Goal: Navigation & Orientation: Find specific page/section

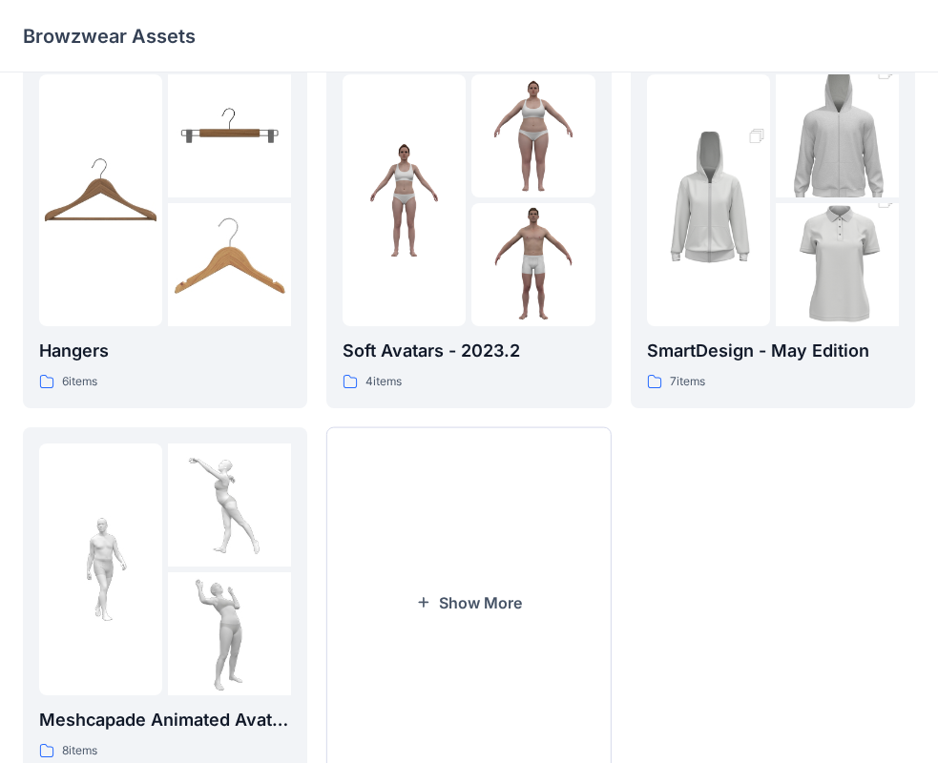
scroll to position [474, 0]
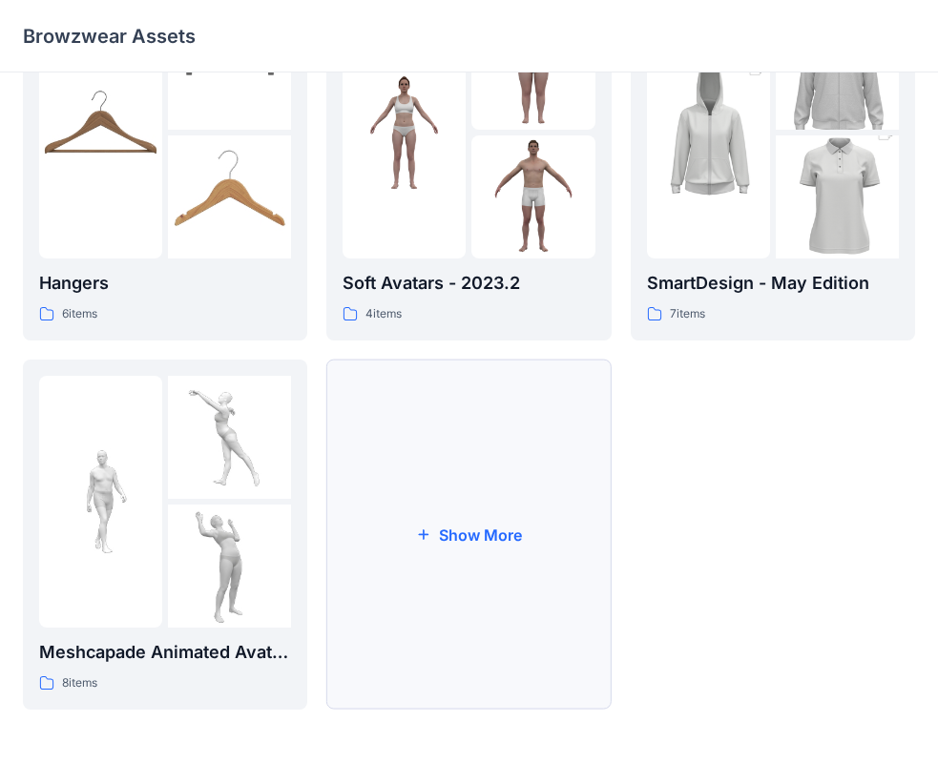
click at [450, 534] on button "Show More" at bounding box center [468, 535] width 284 height 350
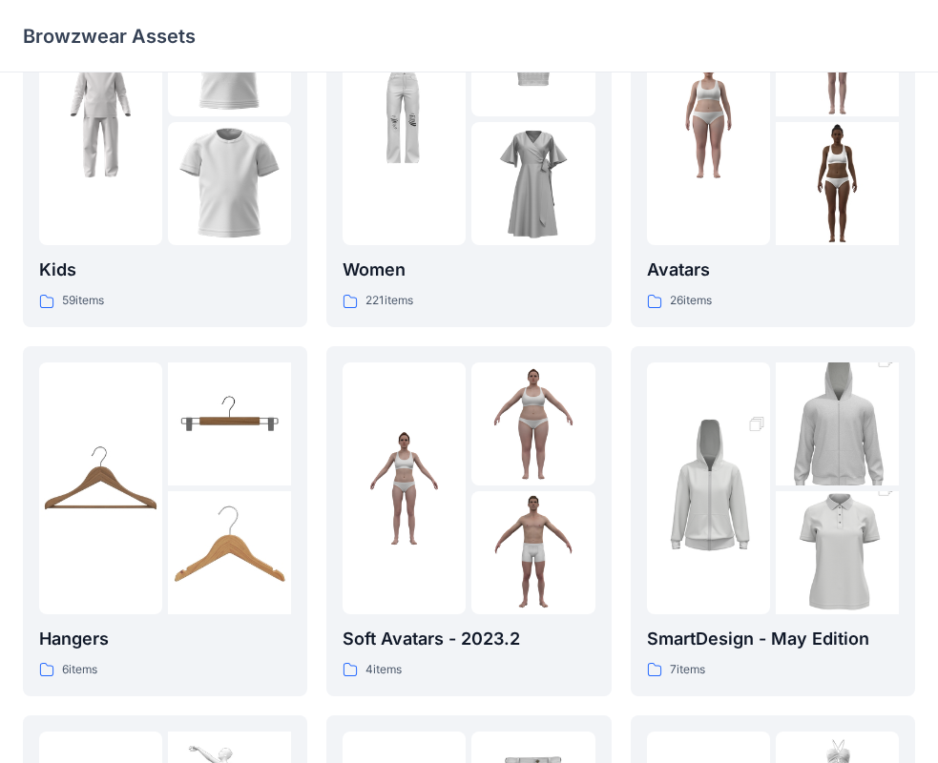
scroll to position [0, 0]
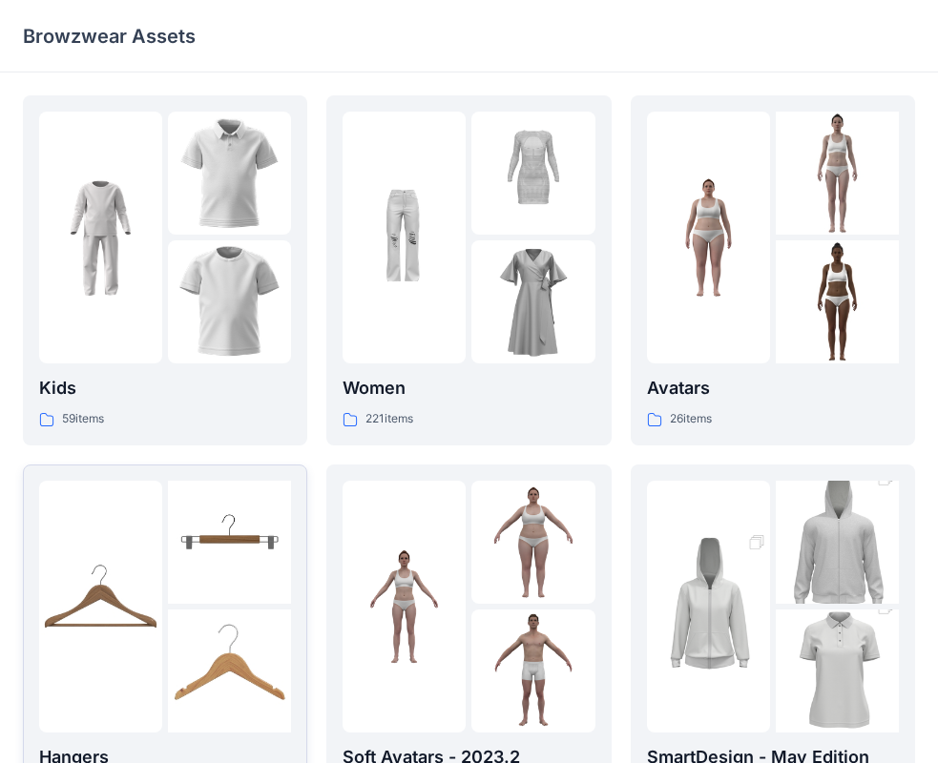
click at [174, 612] on img at bounding box center [229, 671] width 123 height 123
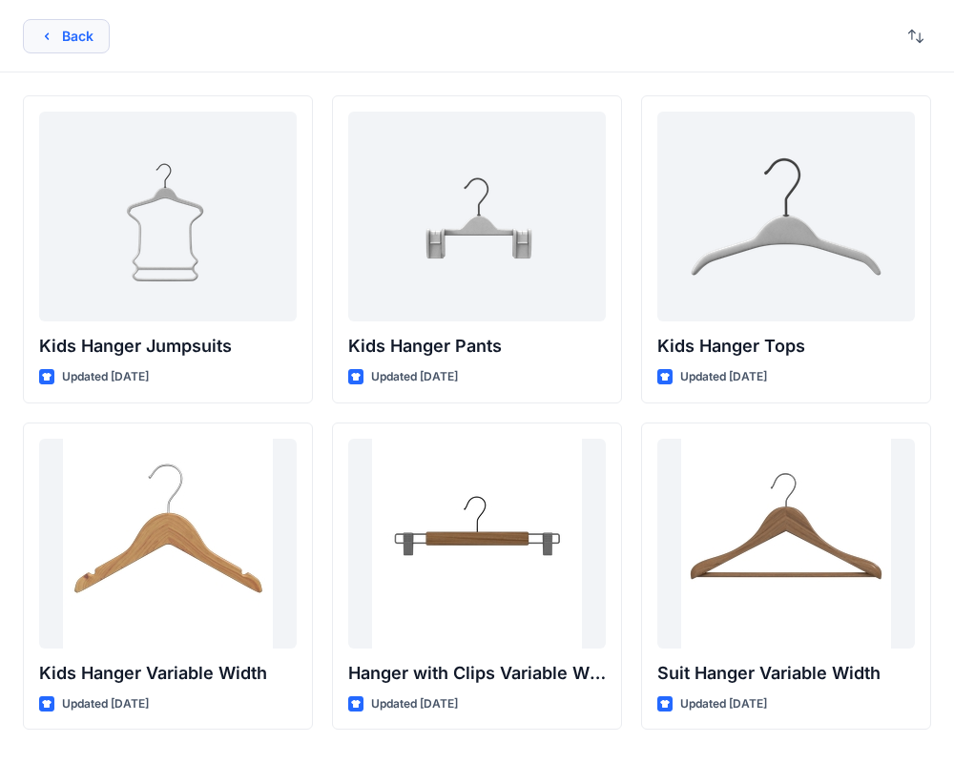
click at [79, 30] on button "Back" at bounding box center [66, 36] width 87 height 34
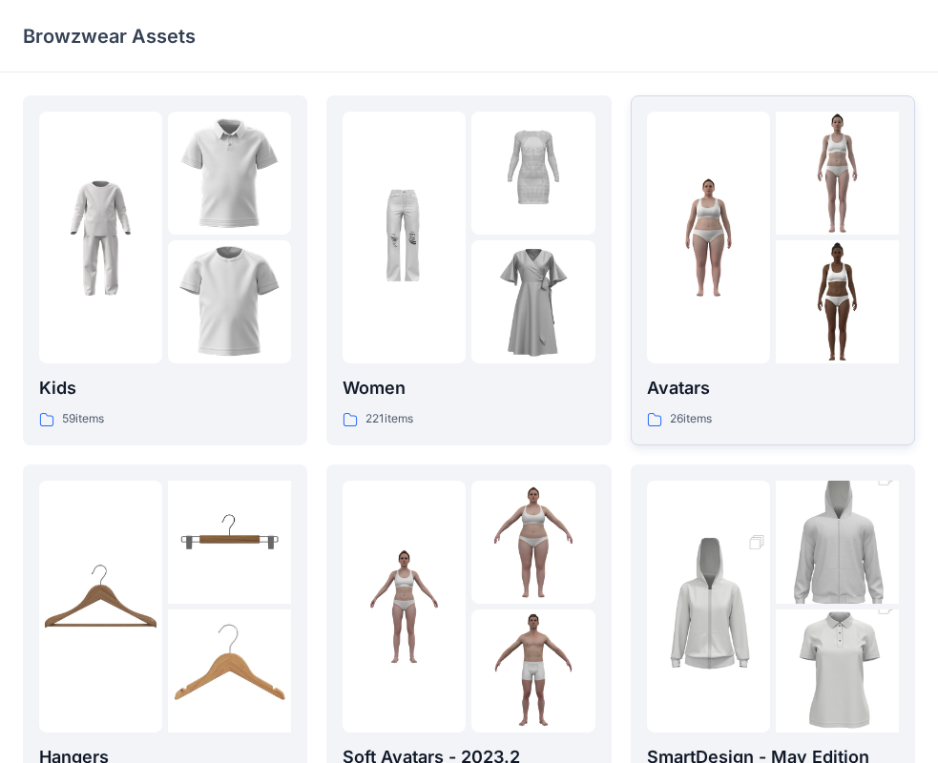
click at [780, 255] on img at bounding box center [837, 301] width 123 height 123
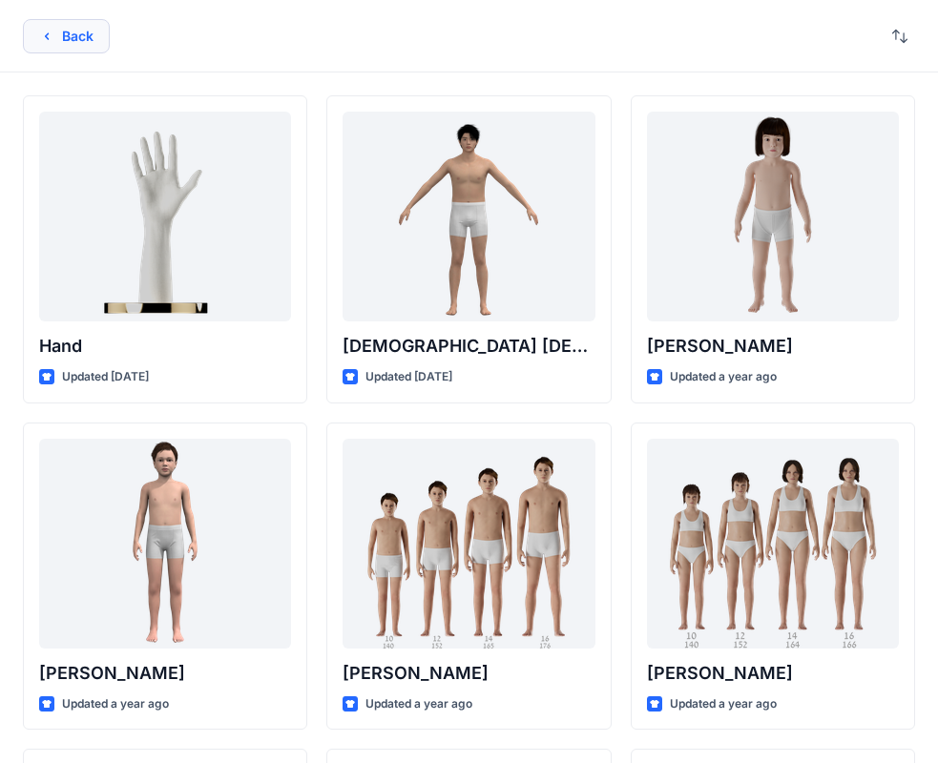
click at [60, 30] on button "Back" at bounding box center [66, 36] width 87 height 34
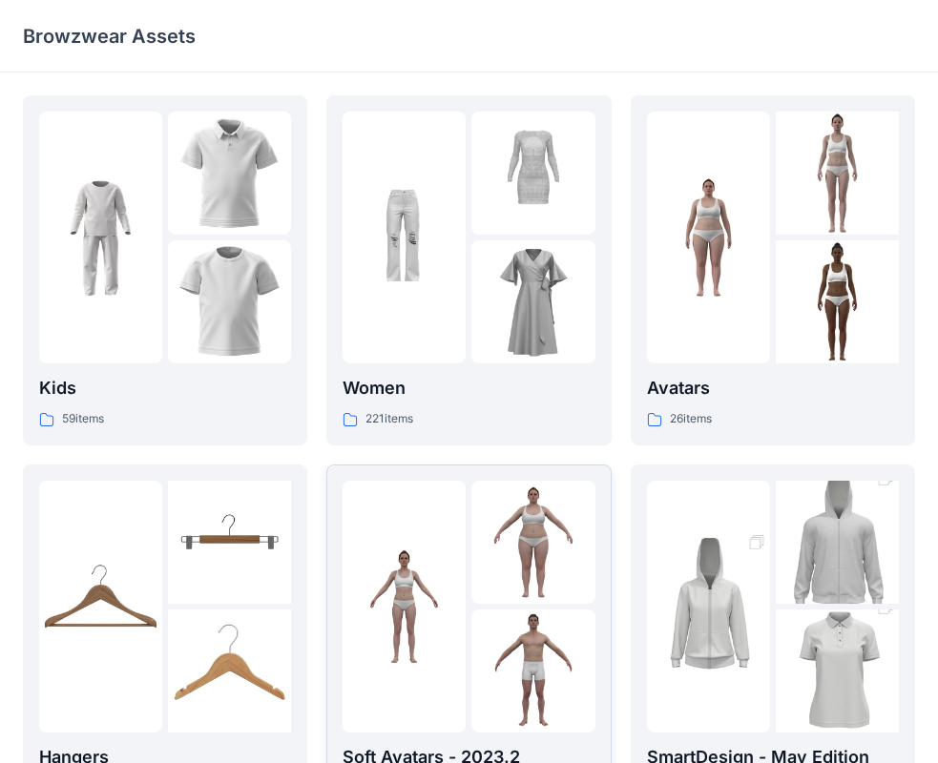
click at [468, 665] on div at bounding box center [469, 607] width 252 height 252
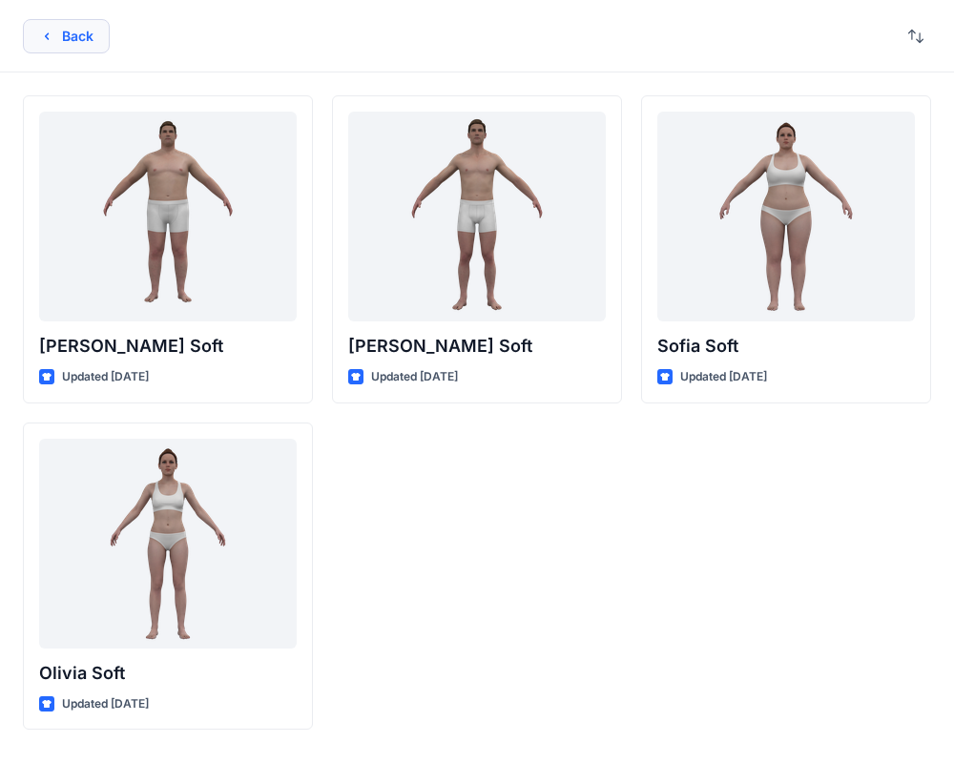
click at [60, 34] on button "Back" at bounding box center [66, 36] width 87 height 34
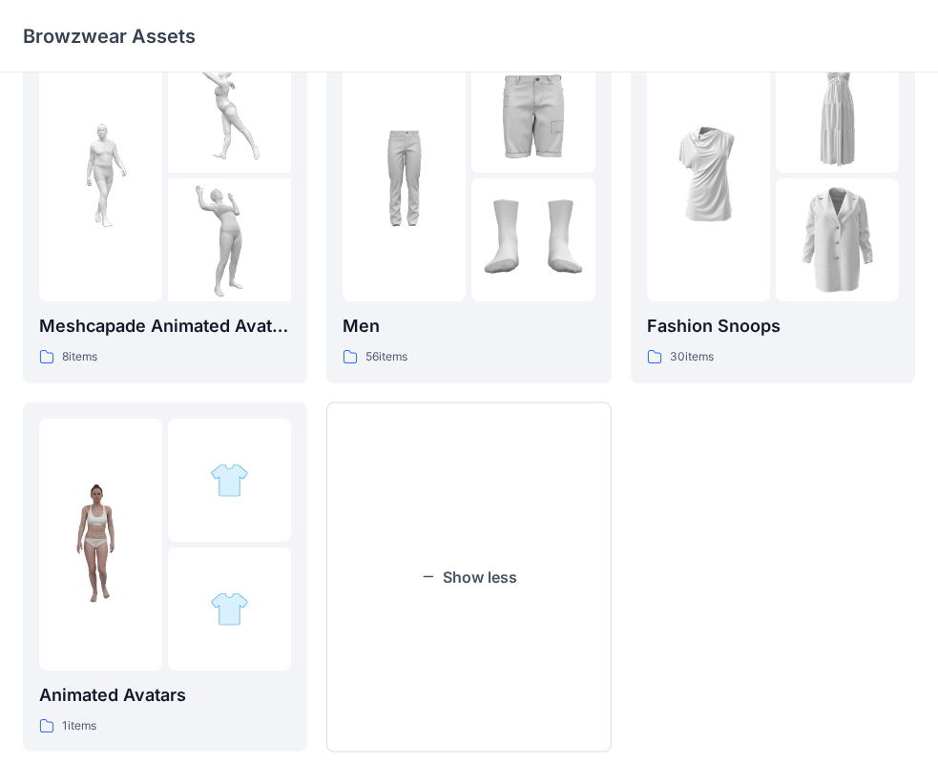
scroll to position [788, 0]
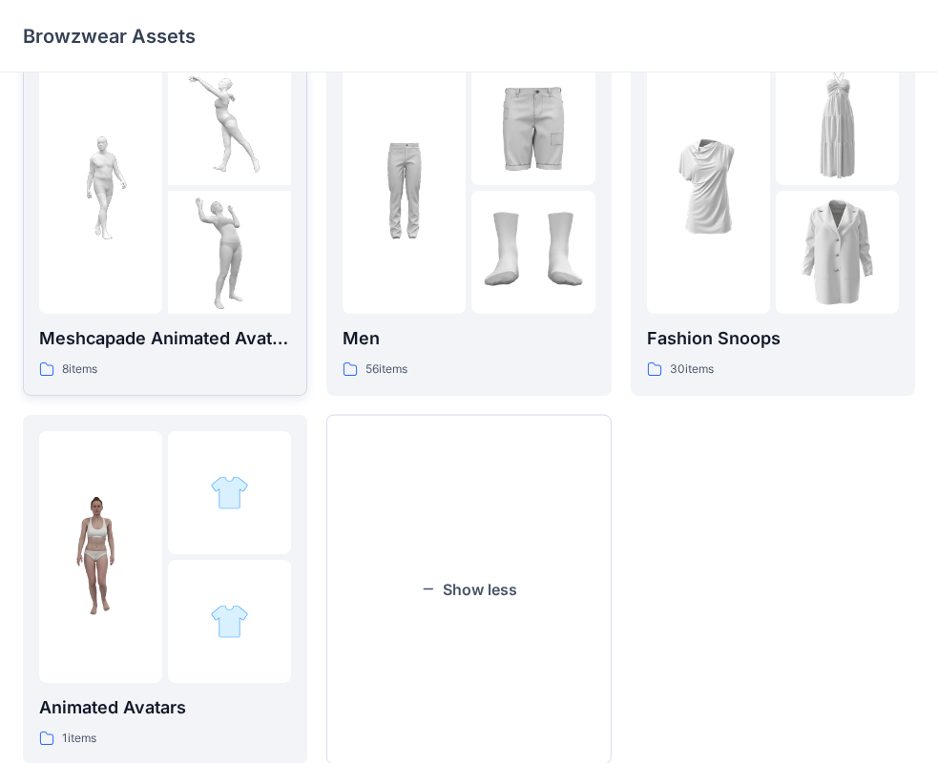
click at [151, 144] on img at bounding box center [100, 187] width 123 height 123
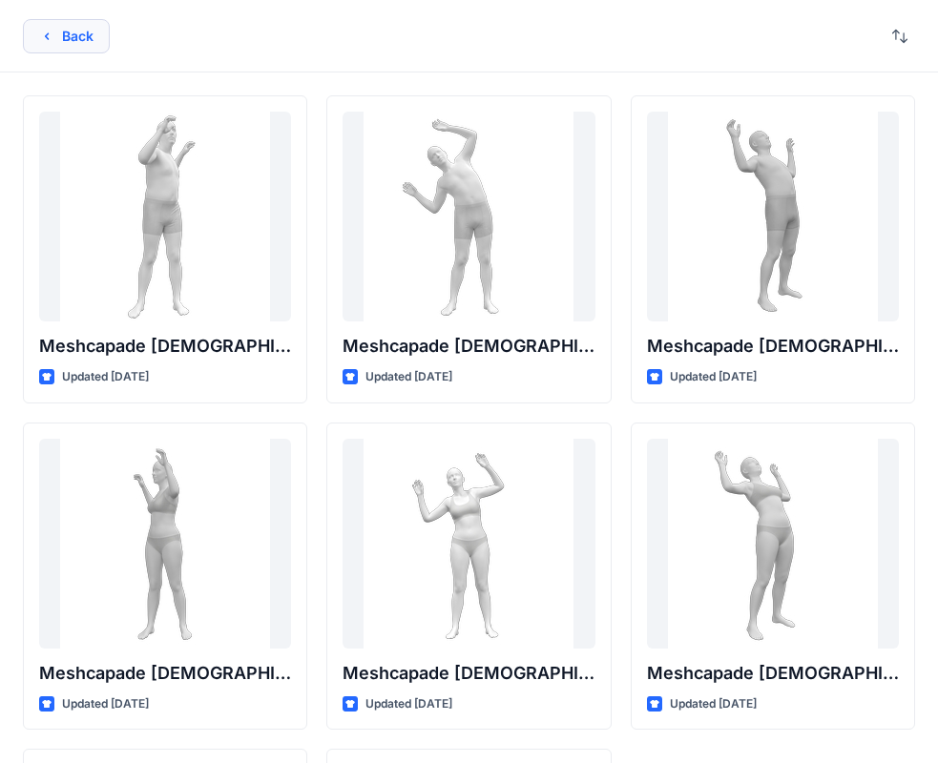
click at [55, 34] on button "Back" at bounding box center [66, 36] width 87 height 34
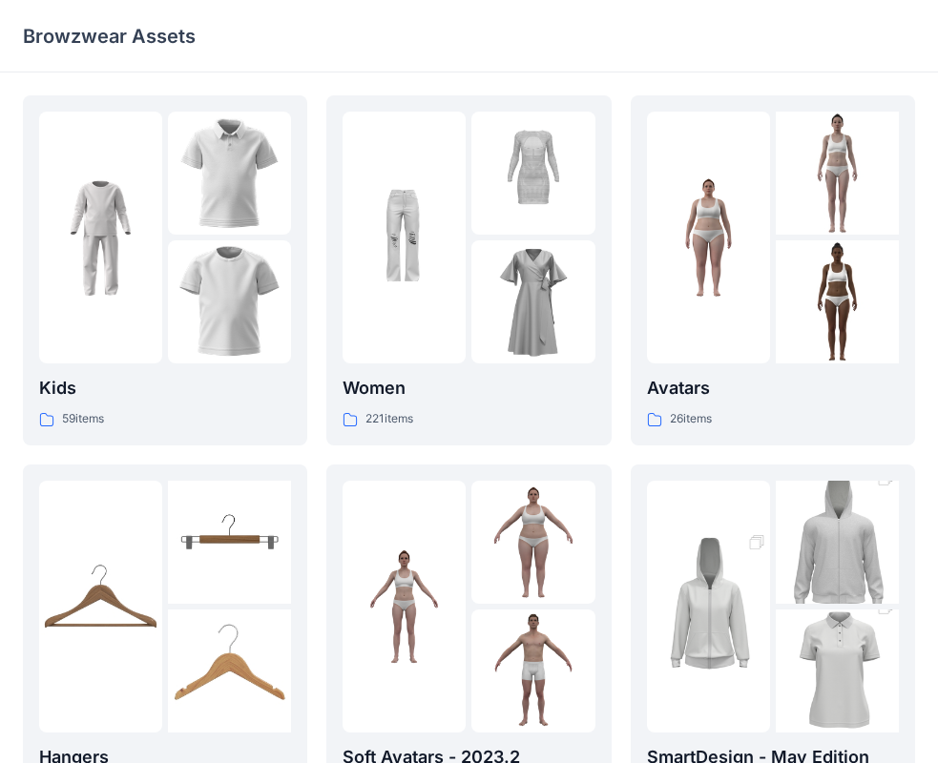
click at [170, 39] on p "Browzwear Assets" at bounding box center [109, 36] width 173 height 27
click at [127, 31] on p "Browzwear Assets" at bounding box center [109, 36] width 173 height 27
